Goal: Task Accomplishment & Management: Complete application form

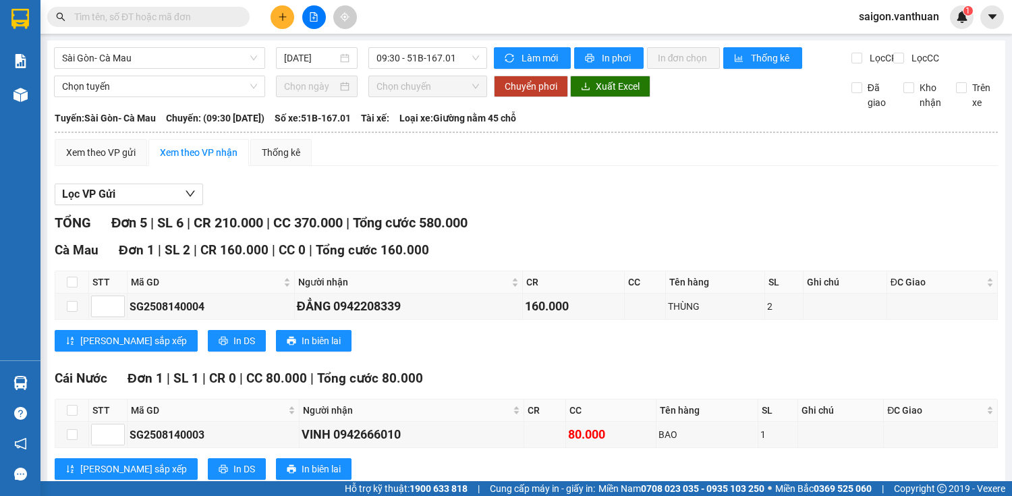
scroll to position [225, 0]
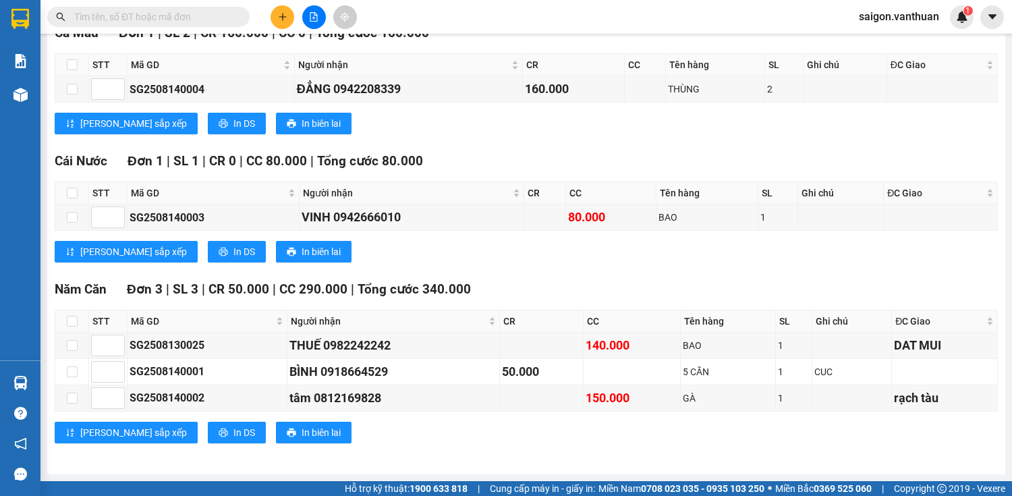
click at [281, 24] on button at bounding box center [283, 17] width 24 height 24
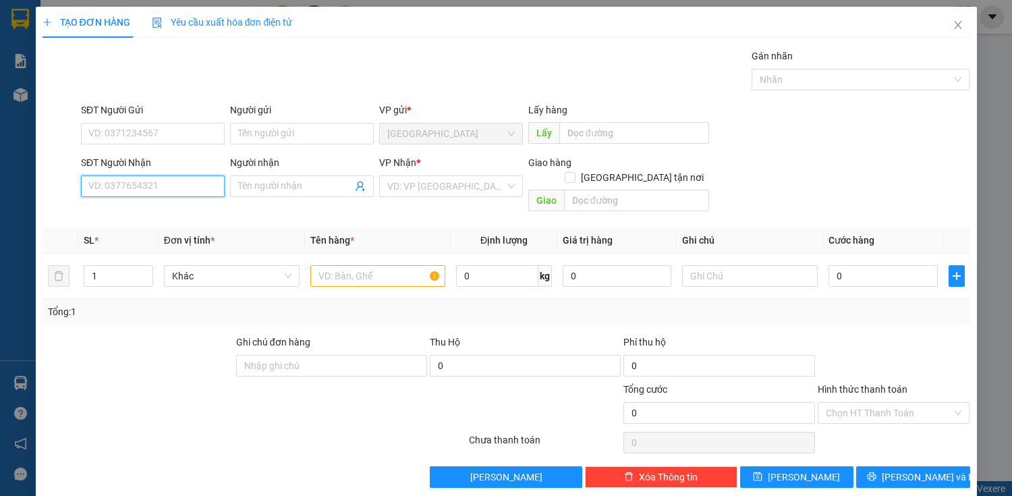
click at [115, 177] on input "SĐT Người Nhận" at bounding box center [153, 186] width 144 height 22
click at [152, 218] on div "0949998707 - THOA" at bounding box center [151, 212] width 126 height 15
type input "0949998707"
type input "THOA"
checkbox input "true"
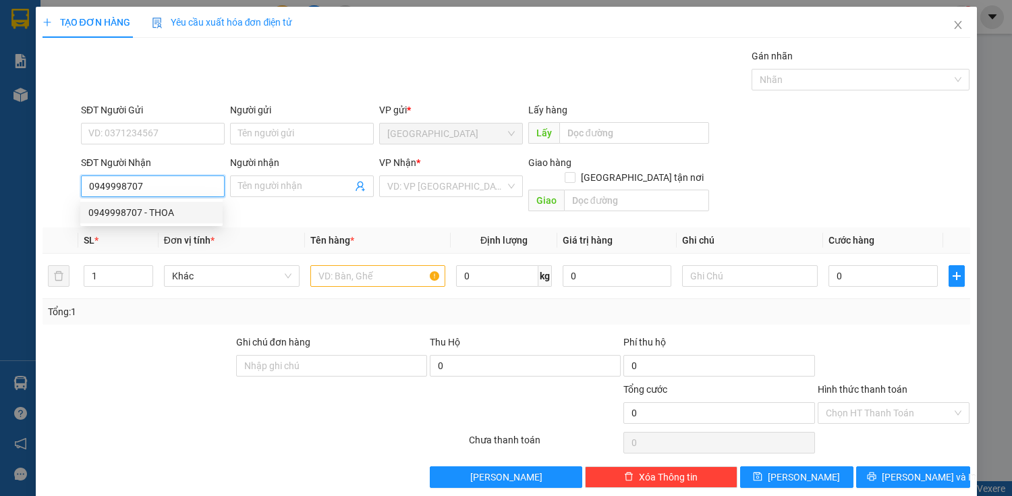
type input "CÁI ĐÔ VÀM"
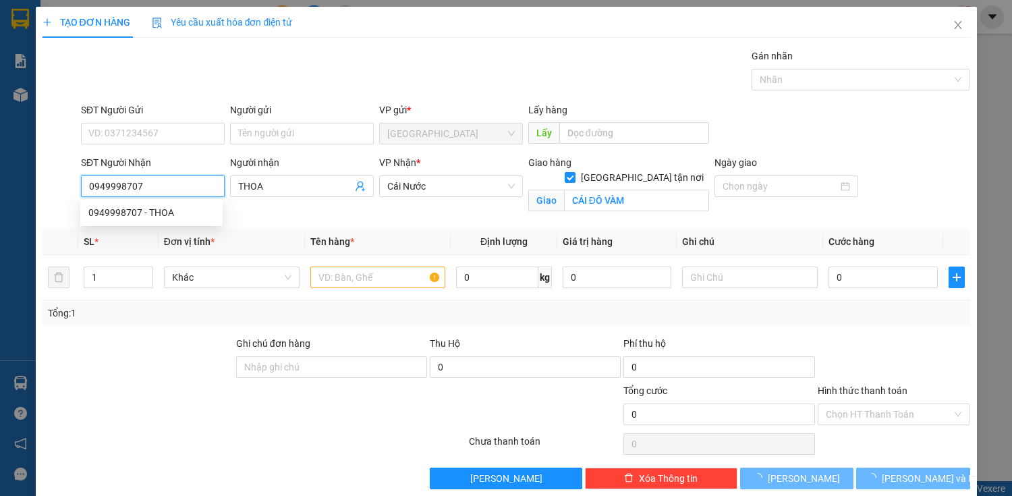
type input "100.000"
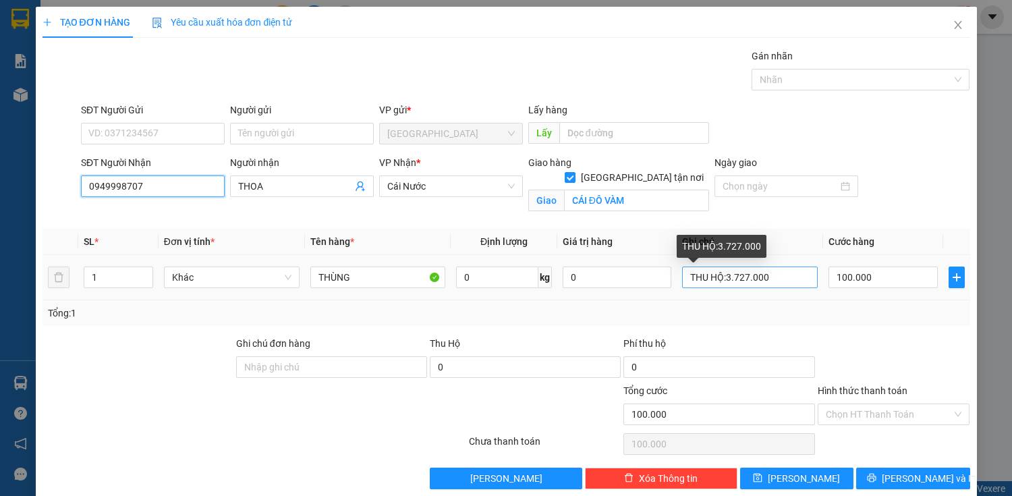
type input "0949998707"
click at [726, 280] on input "THU HỘ:3.727.000" at bounding box center [750, 277] width 136 height 22
click at [743, 278] on input "THU HỘ:1.727.000" at bounding box center [750, 277] width 136 height 22
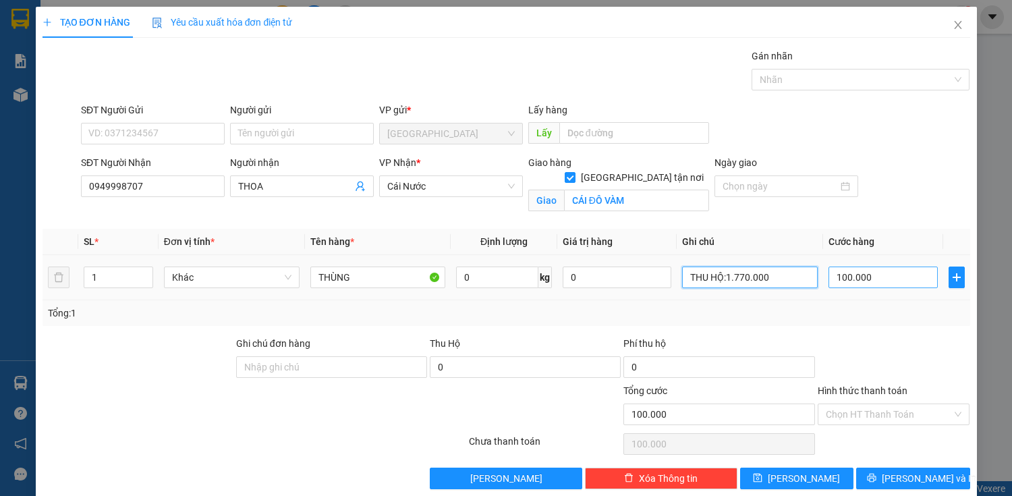
type input "THU HỘ:1.770.000"
click at [844, 281] on input "100.000" at bounding box center [882, 277] width 109 height 22
type input "0"
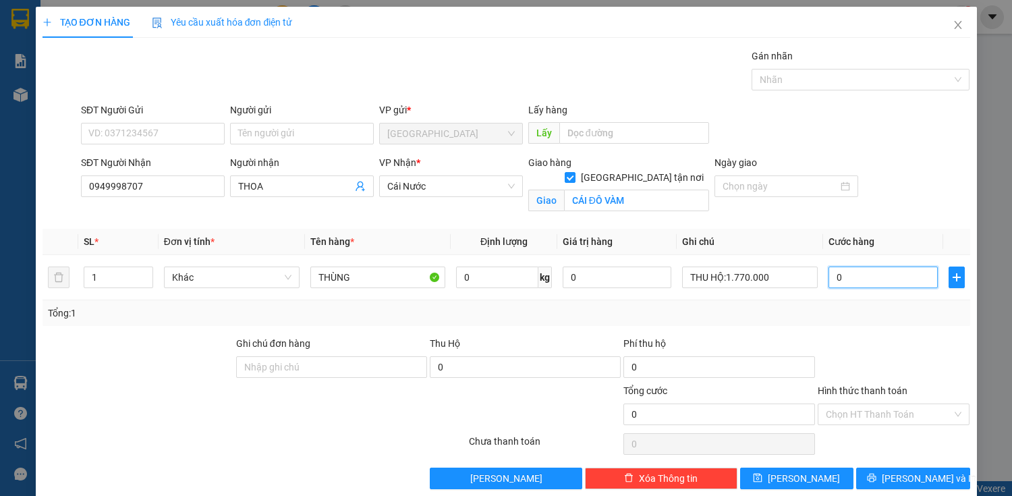
type input "90"
type input "900"
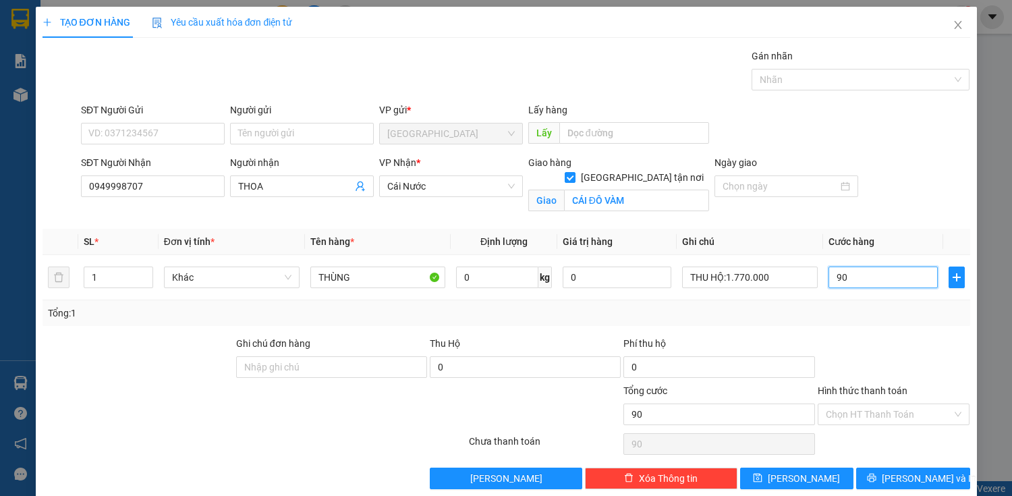
type input "900"
type input "9.000"
type input "90.000"
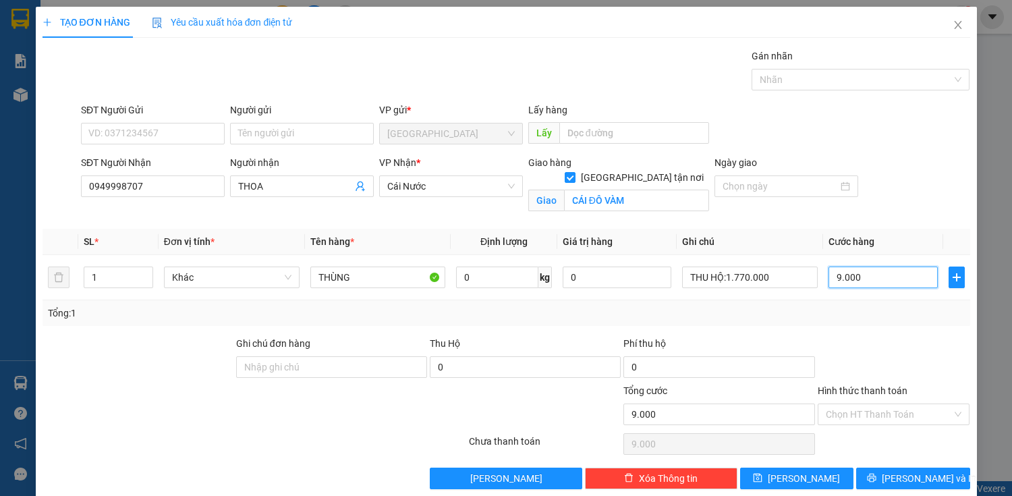
type input "90.000"
click at [911, 471] on span "[PERSON_NAME] và In" at bounding box center [929, 478] width 94 height 15
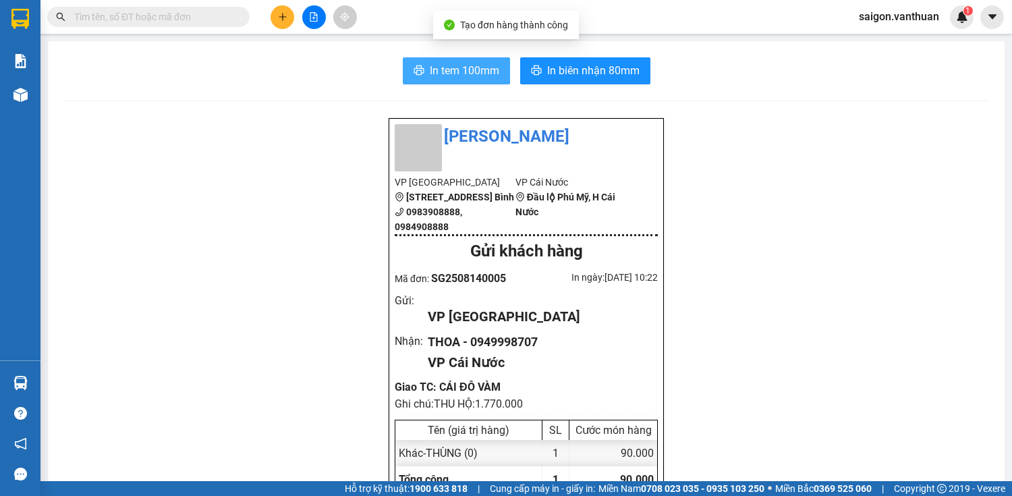
click at [489, 77] on span "In tem 100mm" at bounding box center [464, 70] width 69 height 17
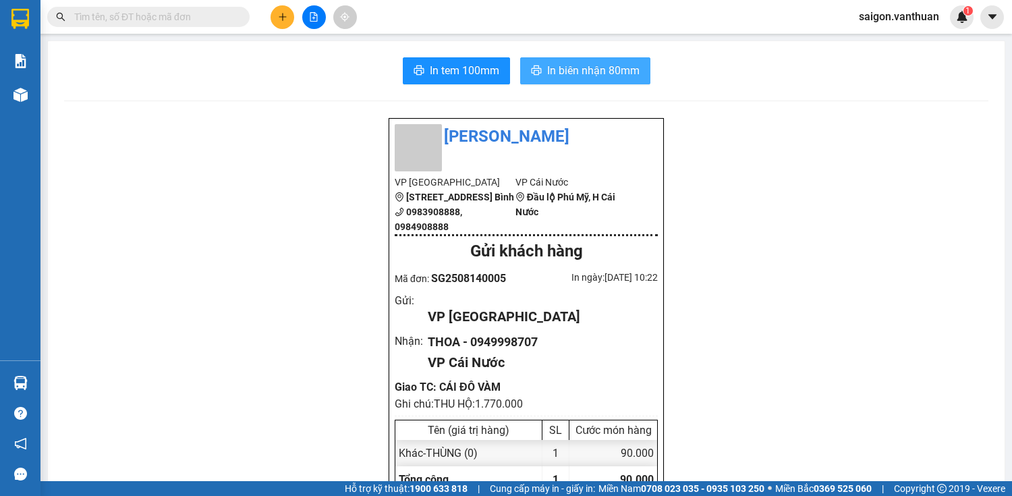
click at [613, 82] on button "In biên nhận 80mm" at bounding box center [585, 70] width 130 height 27
